Goal: Task Accomplishment & Management: Manage account settings

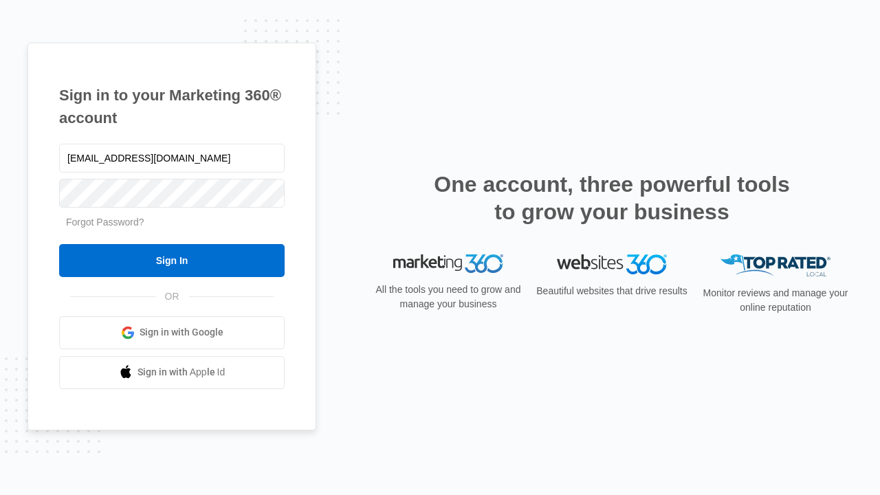
type input "dankie614@gmail.com"
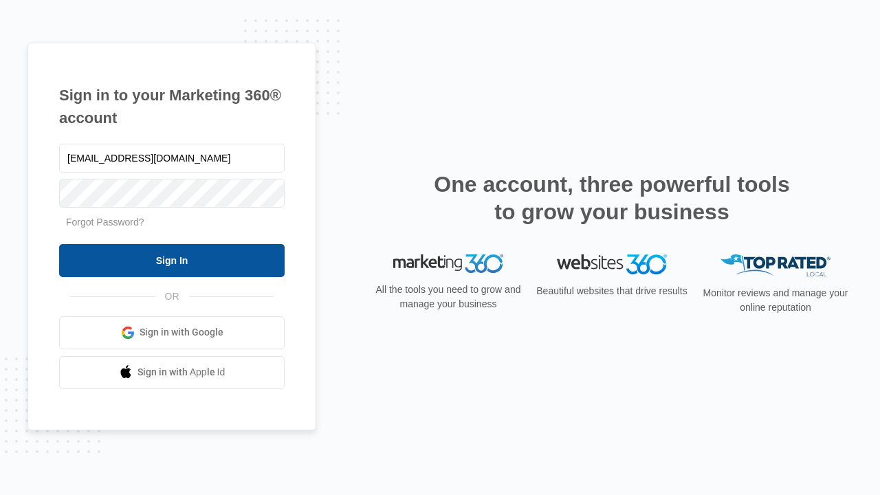
click at [172, 260] on input "Sign In" at bounding box center [171, 260] width 225 height 33
